Goal: Information Seeking & Learning: Learn about a topic

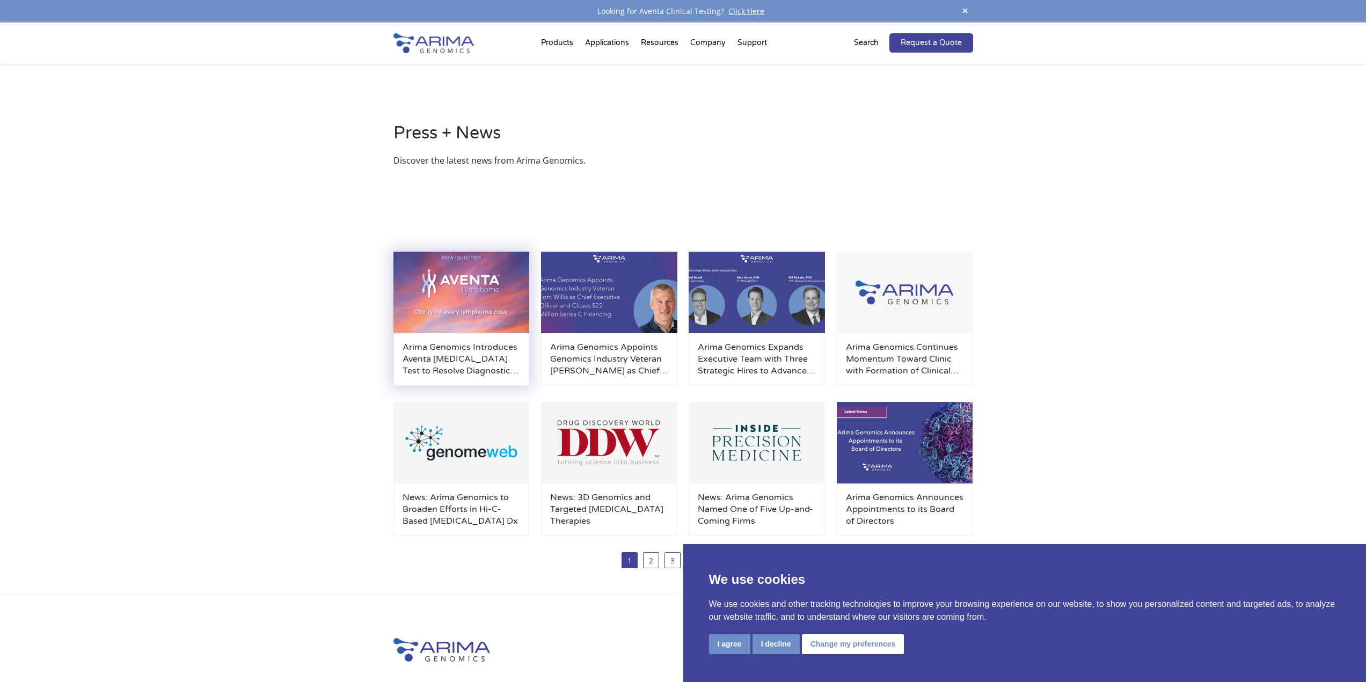
click at [483, 357] on h3 "Arima Genomics Introduces Aventa [MEDICAL_DATA] Test to Resolve Diagnostic Unce…" at bounding box center [462, 358] width 118 height 35
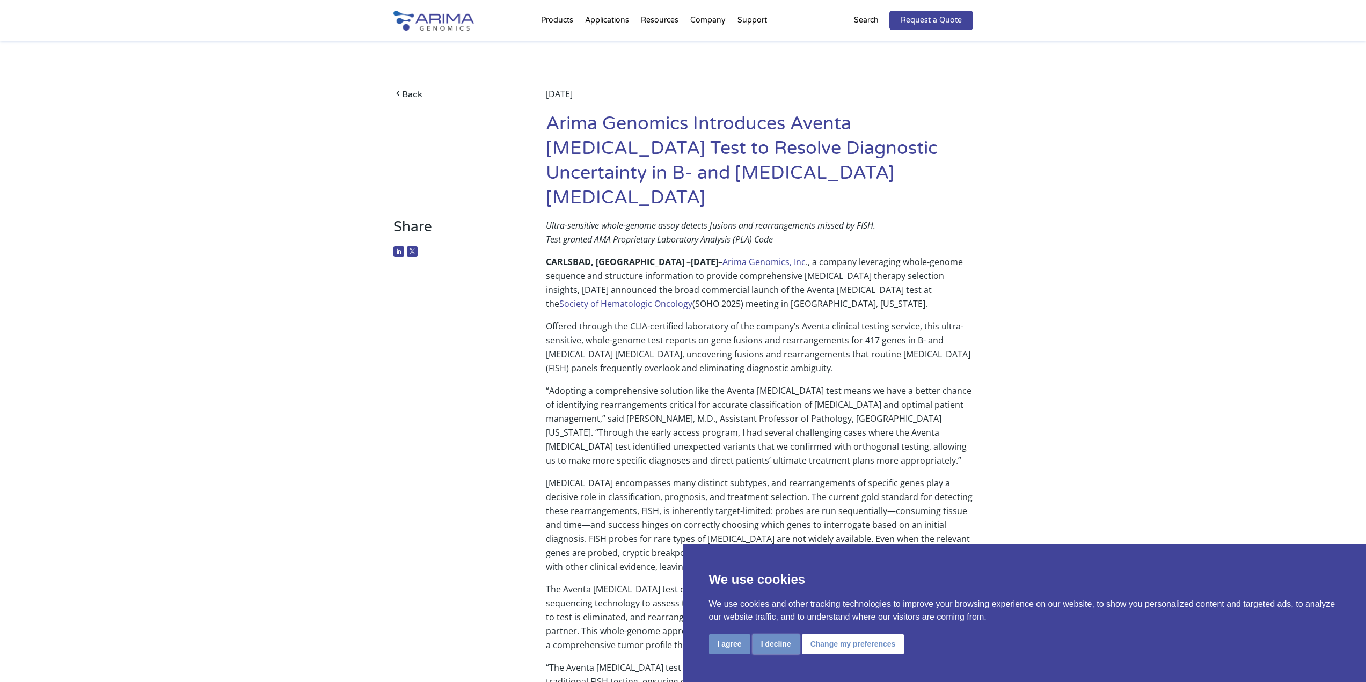
click at [775, 644] on button "I decline" at bounding box center [776, 645] width 47 height 20
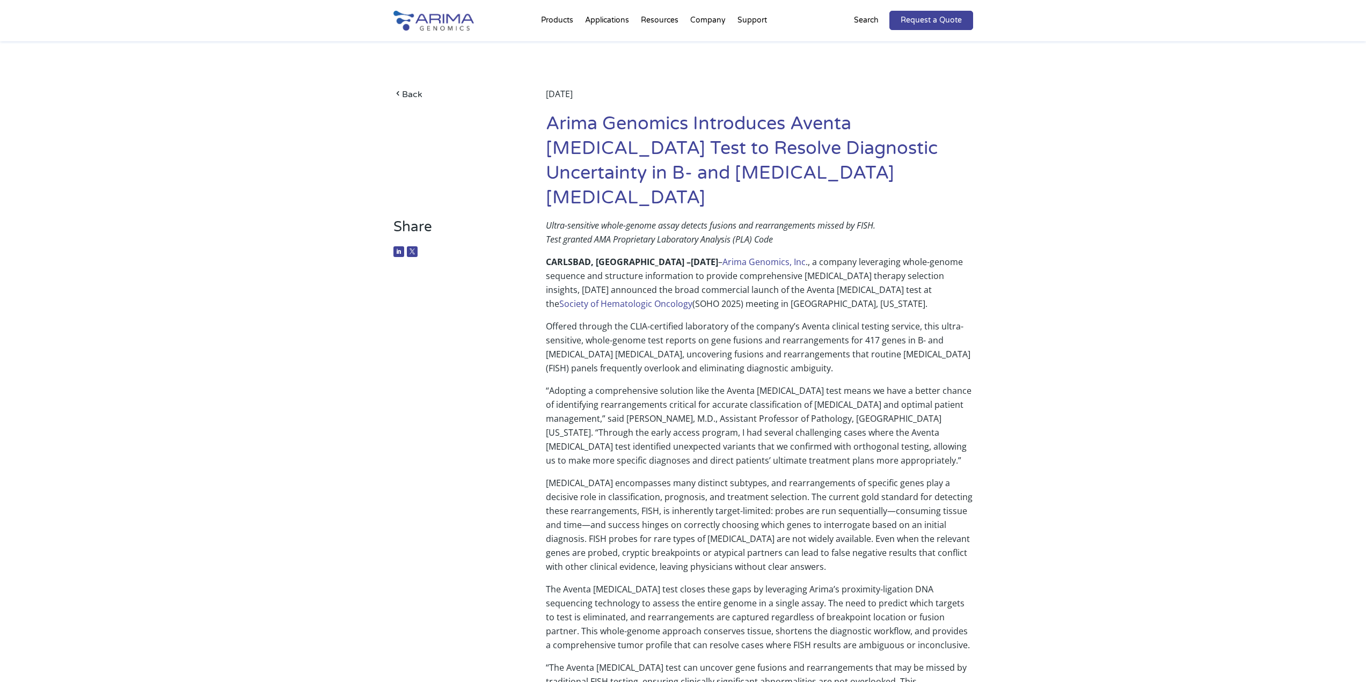
click at [749, 330] on p "Offered through the CLIA-certified laboratory of the company’s Aventa clinical …" at bounding box center [759, 351] width 427 height 64
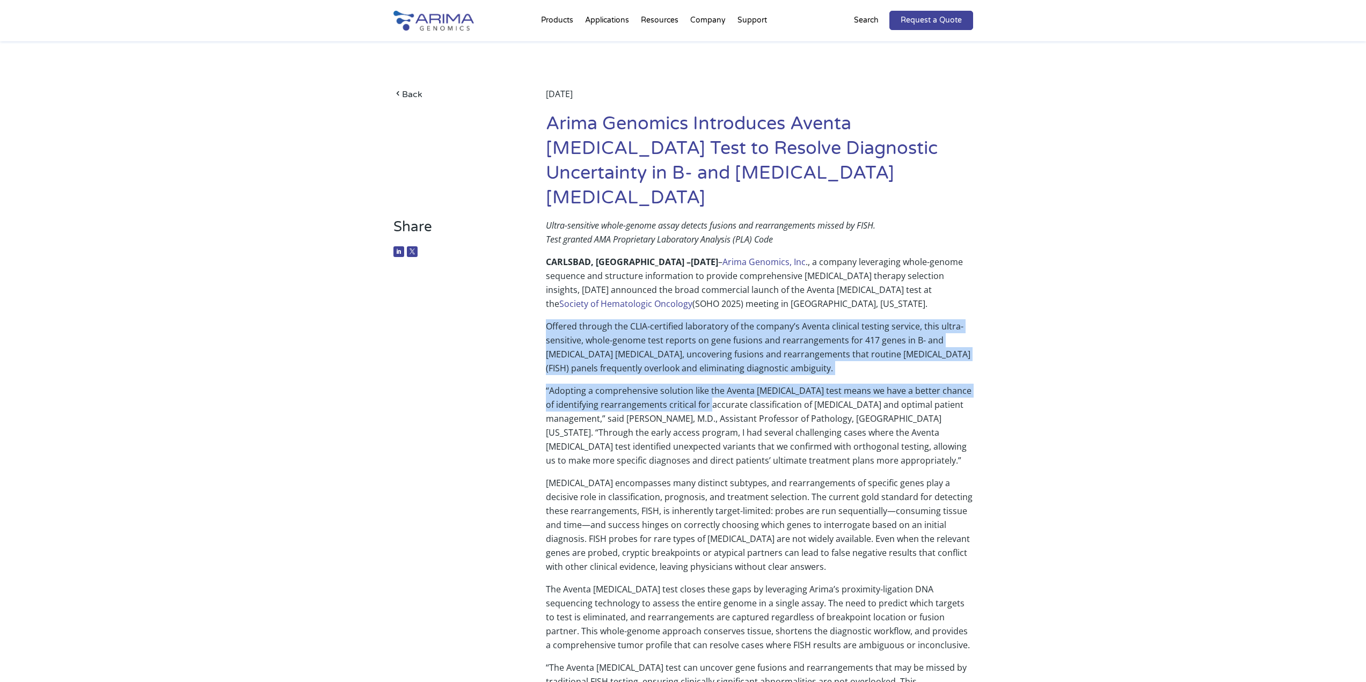
drag, startPoint x: 541, startPoint y: 304, endPoint x: 725, endPoint y: 382, distance: 199.9
click at [725, 382] on div "Share Ultra-sensitive whole-genome assay detects fusions and rearrangements mis…" at bounding box center [683, 684] width 580 height 932
click at [689, 326] on p "Offered through the CLIA-certified laboratory of the company’s Aventa clinical …" at bounding box center [759, 351] width 427 height 64
